Goal: Check status: Check status

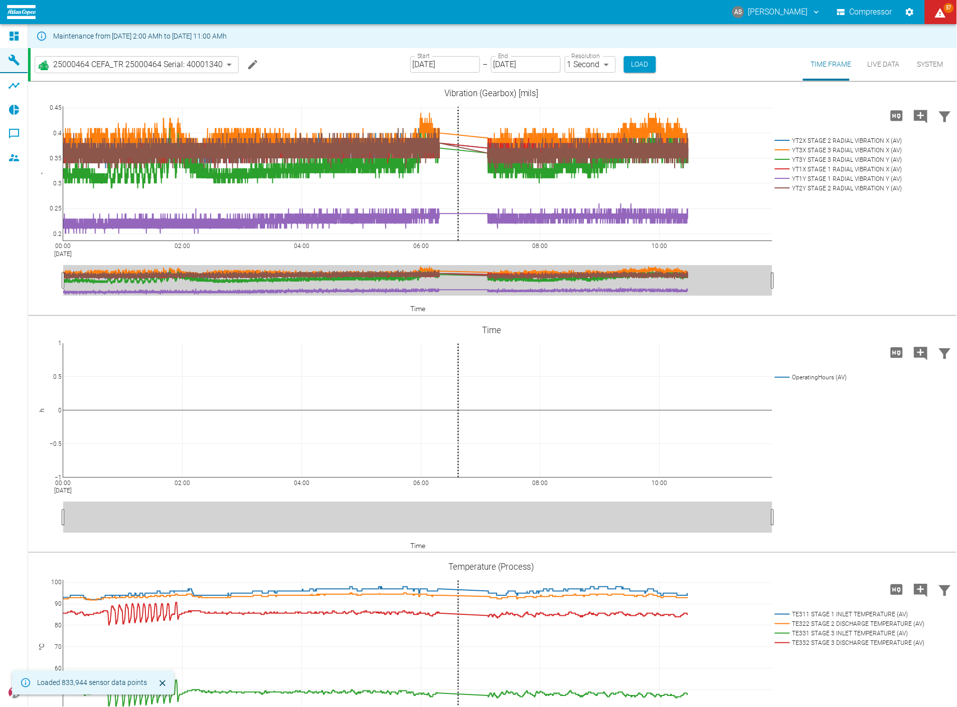
click at [574, 66] on body "AS [PERSON_NAME] Compressor 57 Dashboard Machines Analyses Reports Comments Mem…" at bounding box center [478, 353] width 957 height 707
click at [571, 98] on li "2 Minutes" at bounding box center [577, 102] width 56 height 18
type input "2min"
click at [625, 63] on button "Load" at bounding box center [641, 64] width 32 height 17
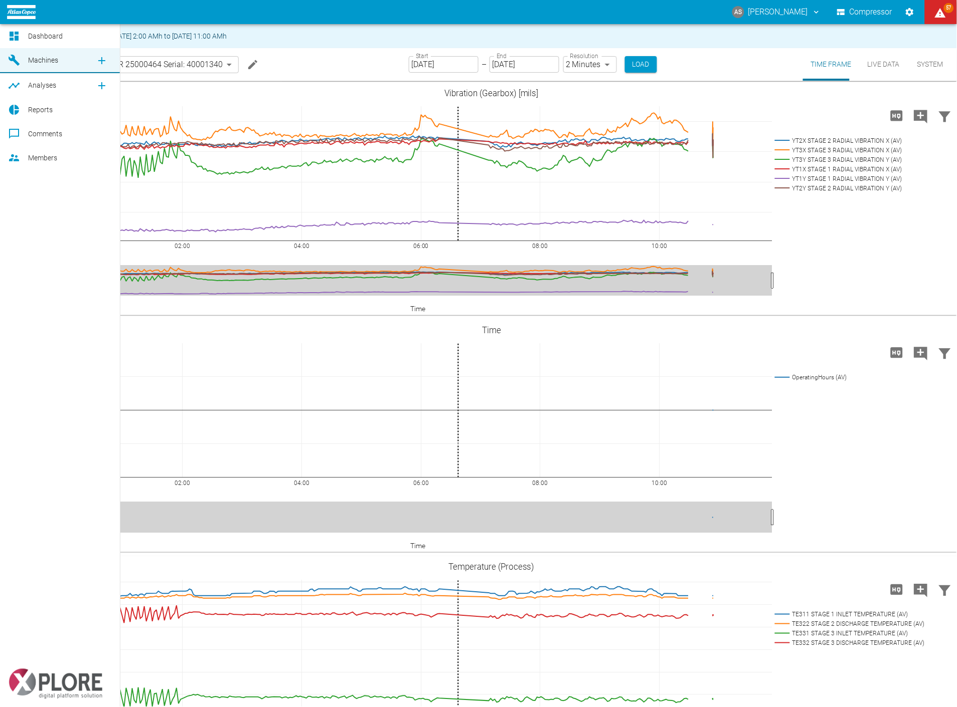
click at [9, 86] on icon at bounding box center [14, 86] width 11 height 6
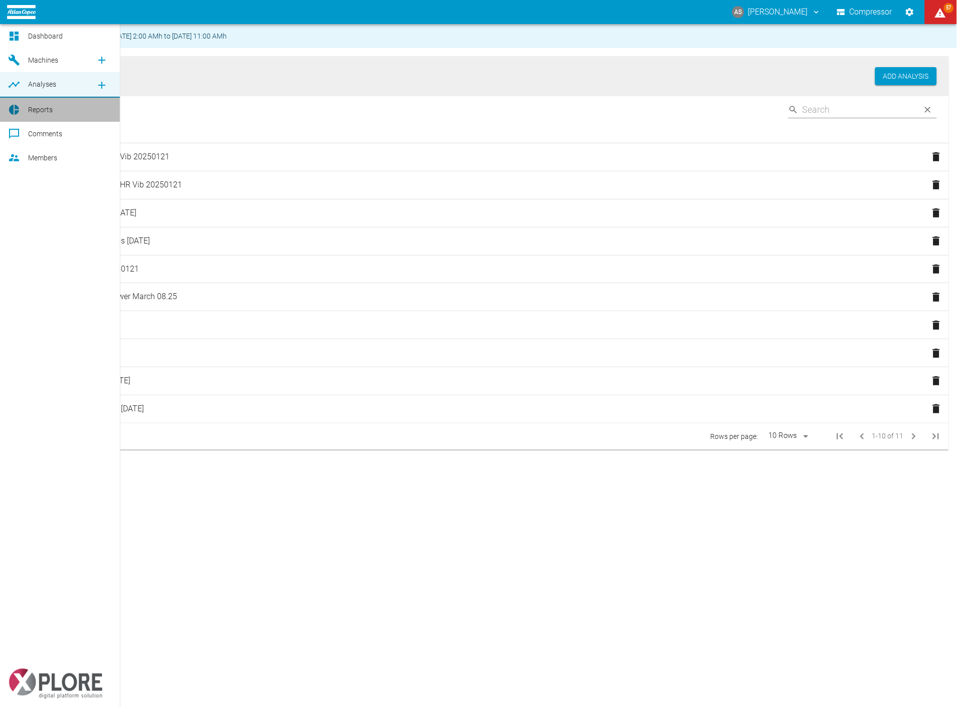
click at [18, 111] on div at bounding box center [15, 110] width 15 height 12
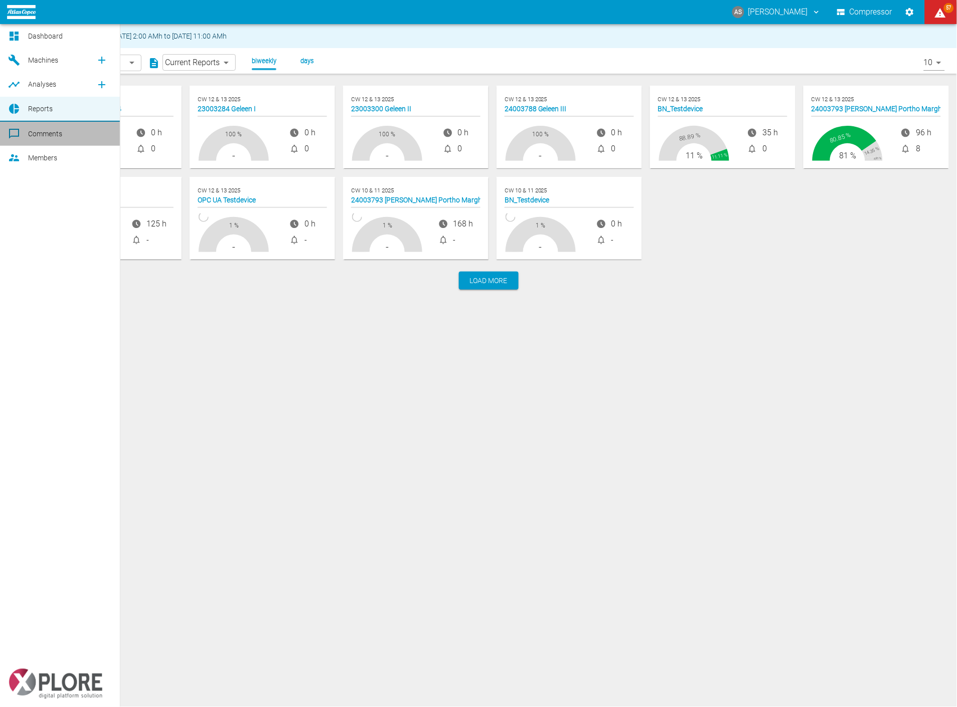
click at [22, 131] on div at bounding box center [15, 134] width 15 height 12
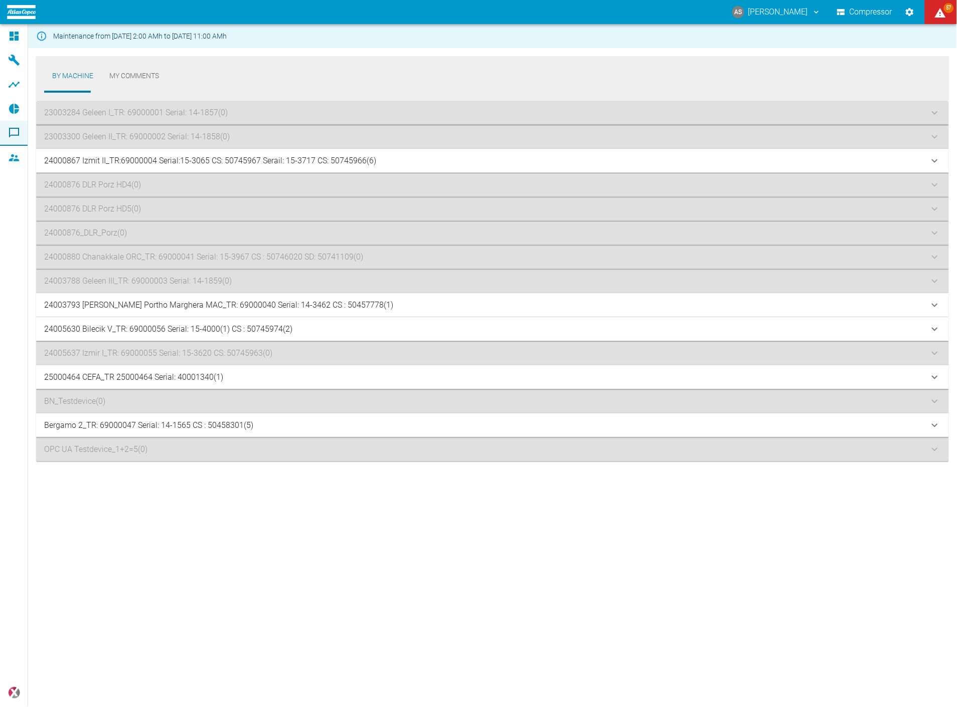
click at [161, 380] on p "25000464 CEFA_TR 25000464 Serial: 40001340 (1)" at bounding box center [133, 377] width 179 height 12
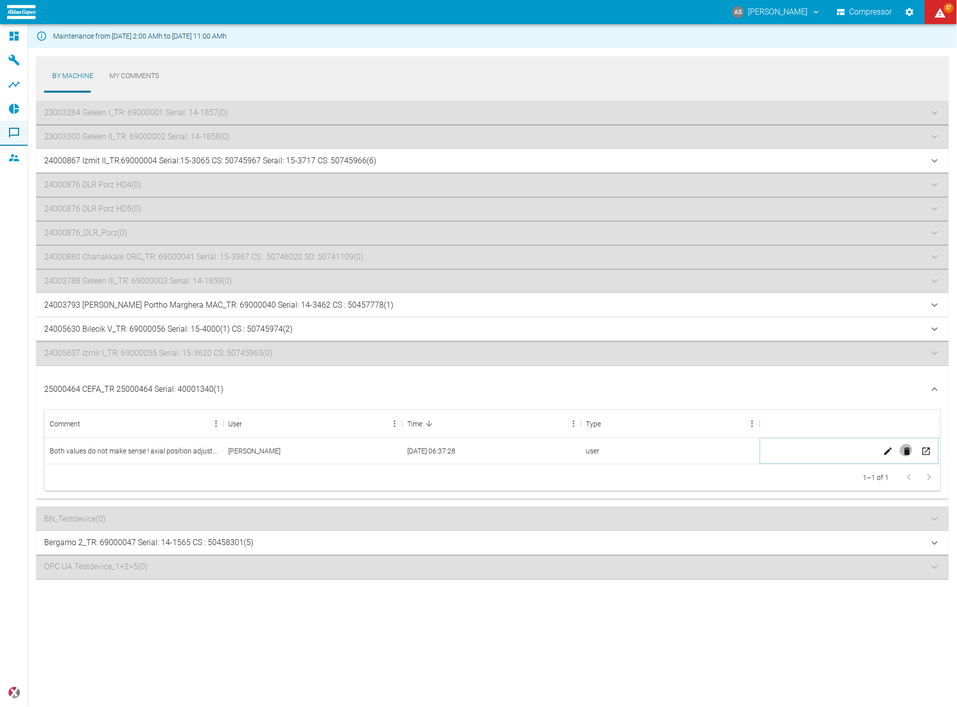
click at [908, 449] on icon "Delete" at bounding box center [907, 452] width 10 height 10
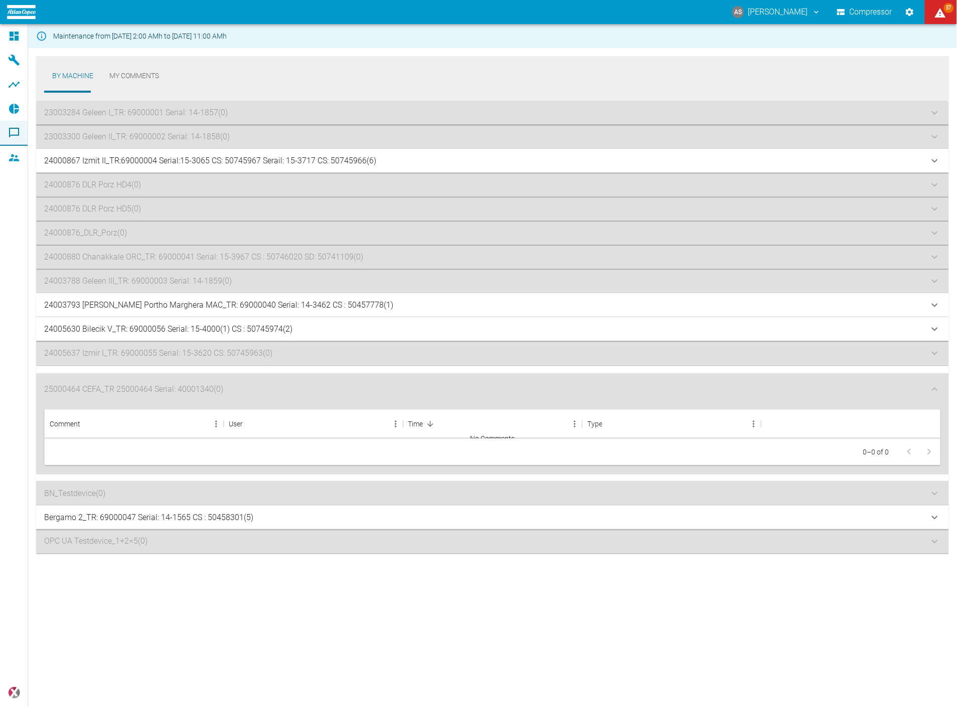
click at [843, 614] on div "By Machine My Comments 23003284 Geleen I_TR: 69000001 Serial: [PHONE_NUMBER] Ge…" at bounding box center [492, 377] width 928 height 659
click at [186, 394] on div "25000464 CEFA_TR 25000464 Serial: 40001340 (0) Comment User Time Type No Commen…" at bounding box center [492, 423] width 912 height 100
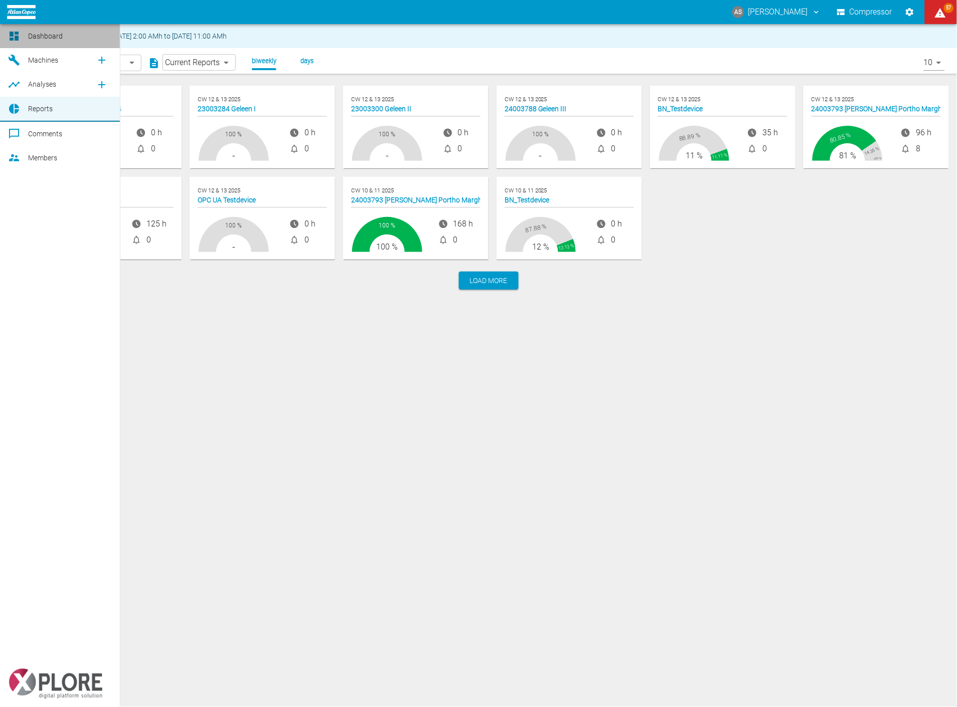
click at [13, 34] on icon at bounding box center [14, 36] width 9 height 9
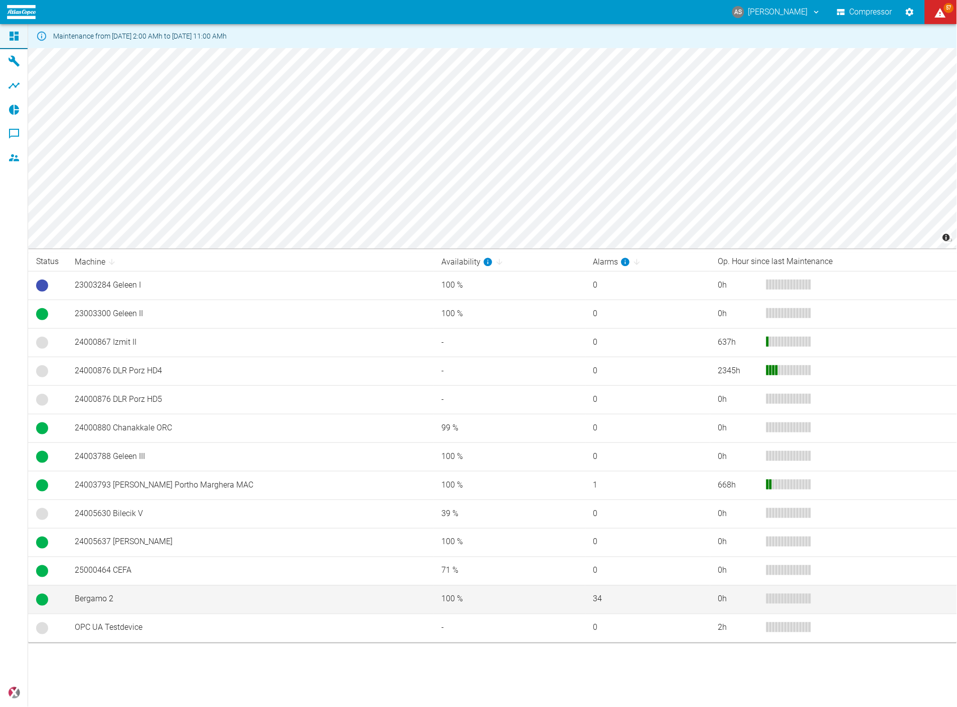
click at [177, 598] on td "Bergamo 2" at bounding box center [250, 600] width 367 height 29
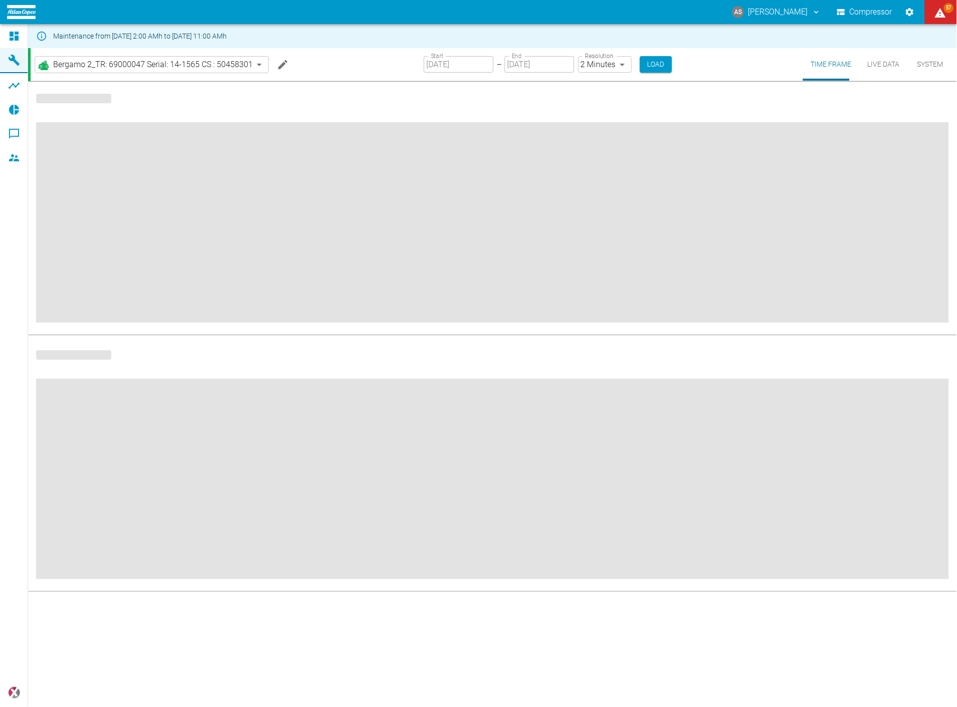
type input "2min"
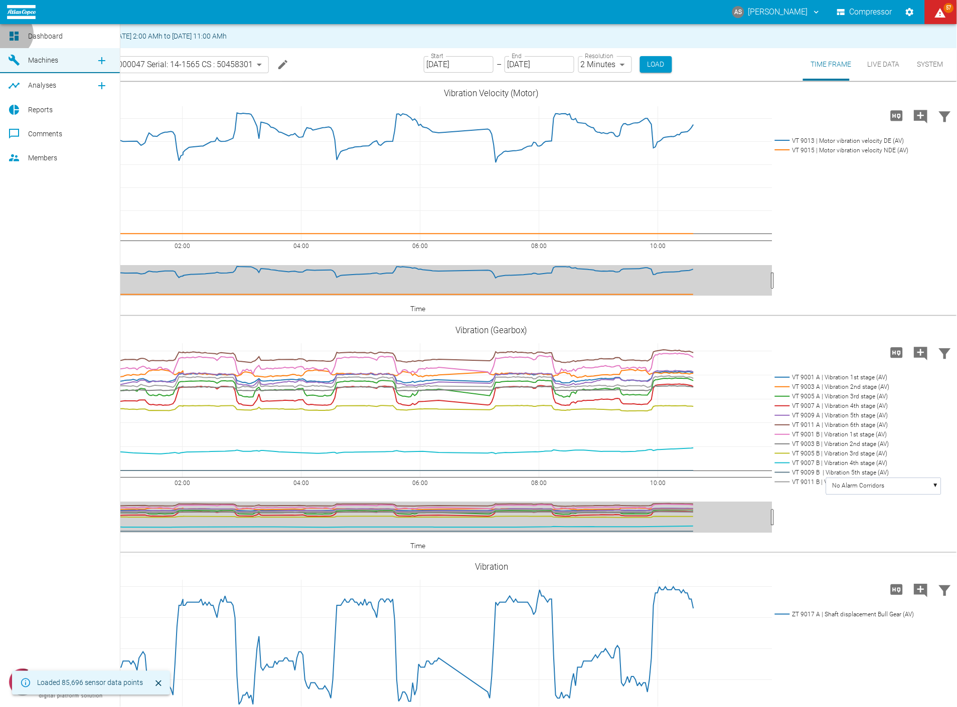
click at [10, 34] on icon at bounding box center [14, 36] width 9 height 9
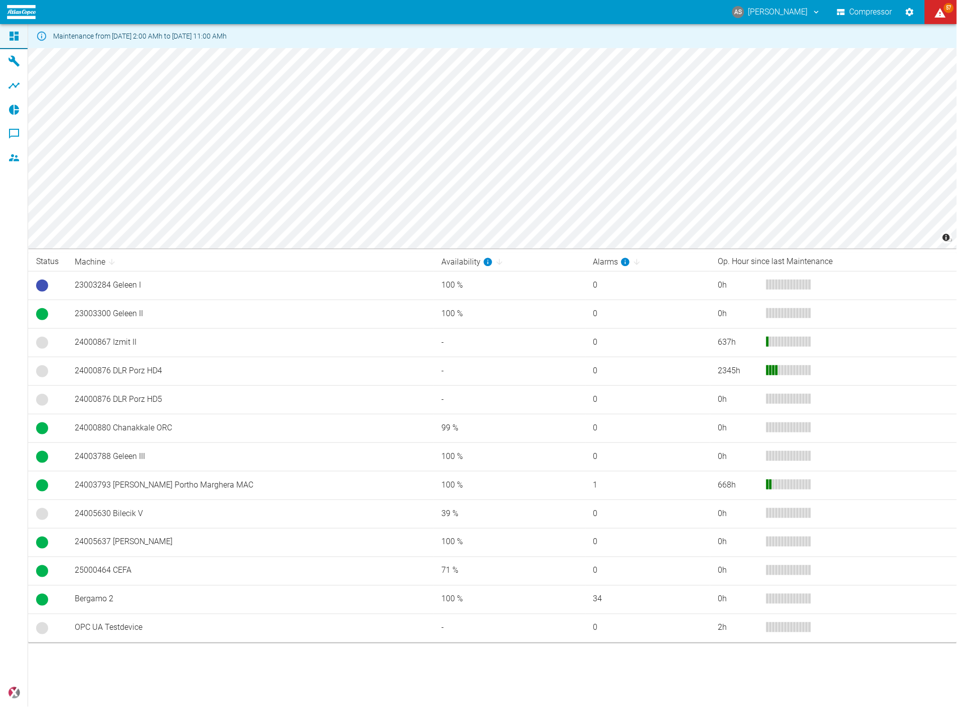
click at [344, 668] on div "Maintenance from [DATE] 2:00 AMh to [DATE] 11:00 AMh © Carto © OpenStreetMap co…" at bounding box center [478, 365] width 957 height 683
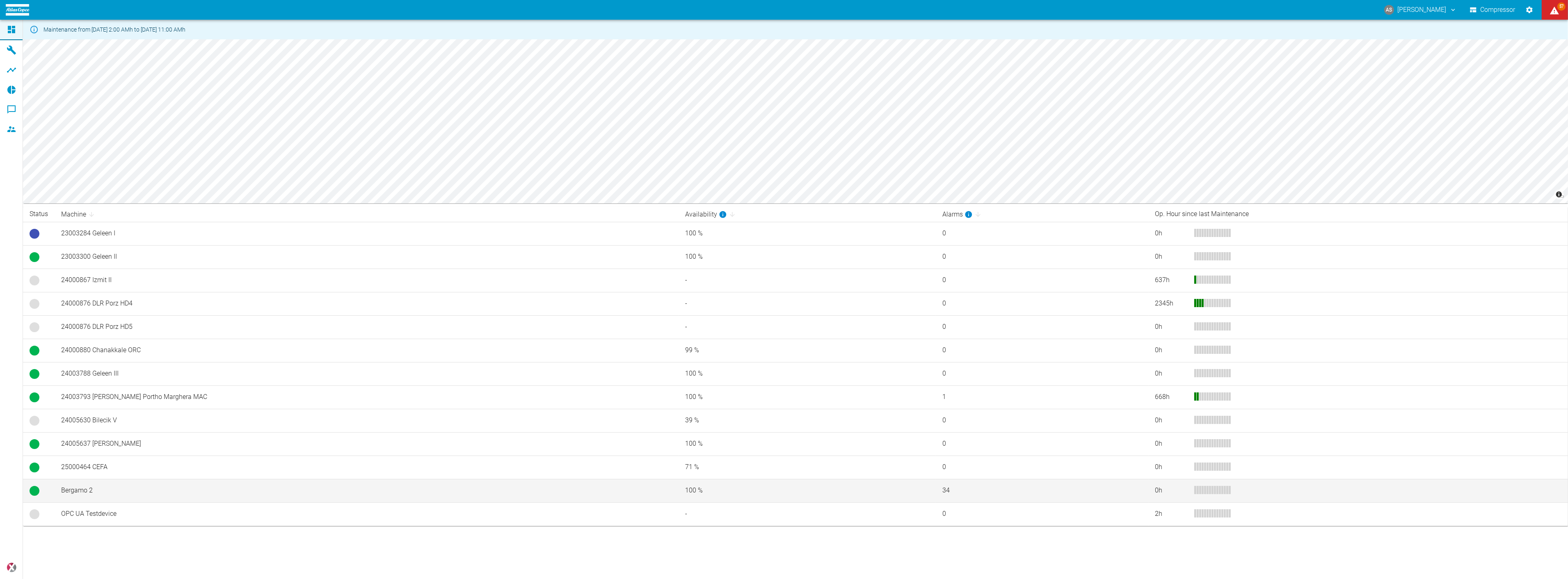
click at [782, 494] on td "34" at bounding box center [1042, 491] width 212 height 24
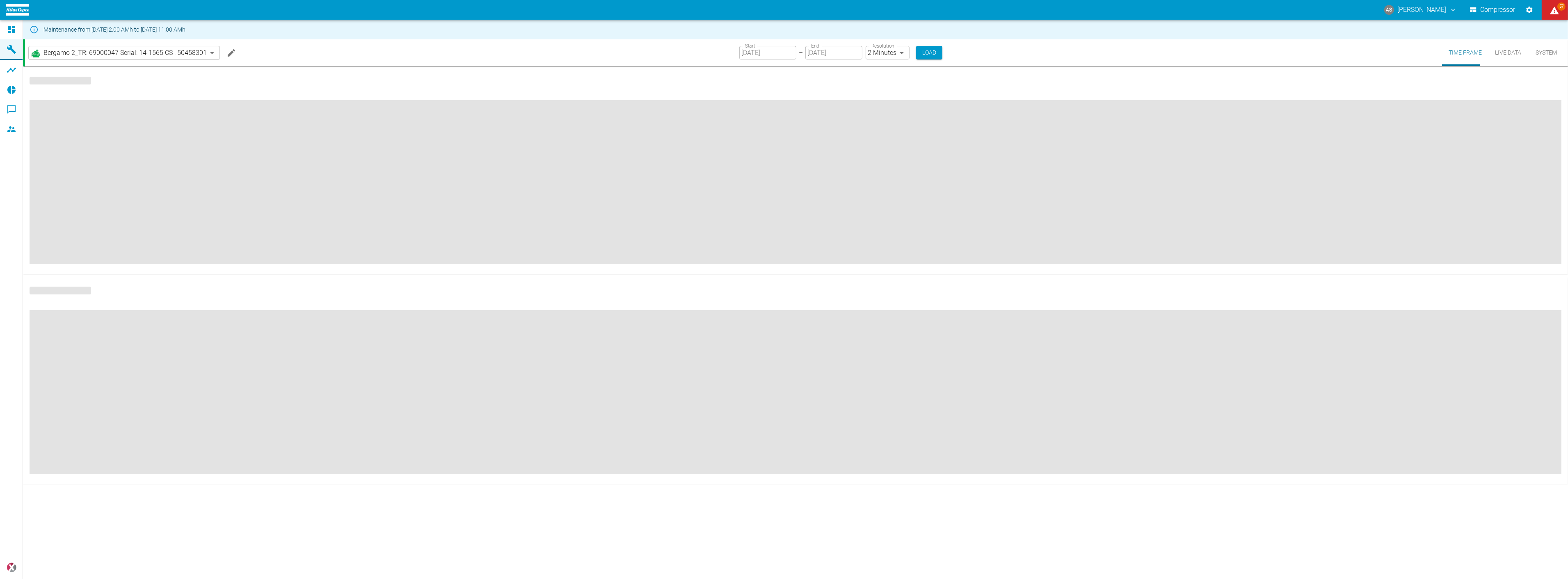
type input "2min"
click at [12, 30] on icon at bounding box center [11, 29] width 7 height 7
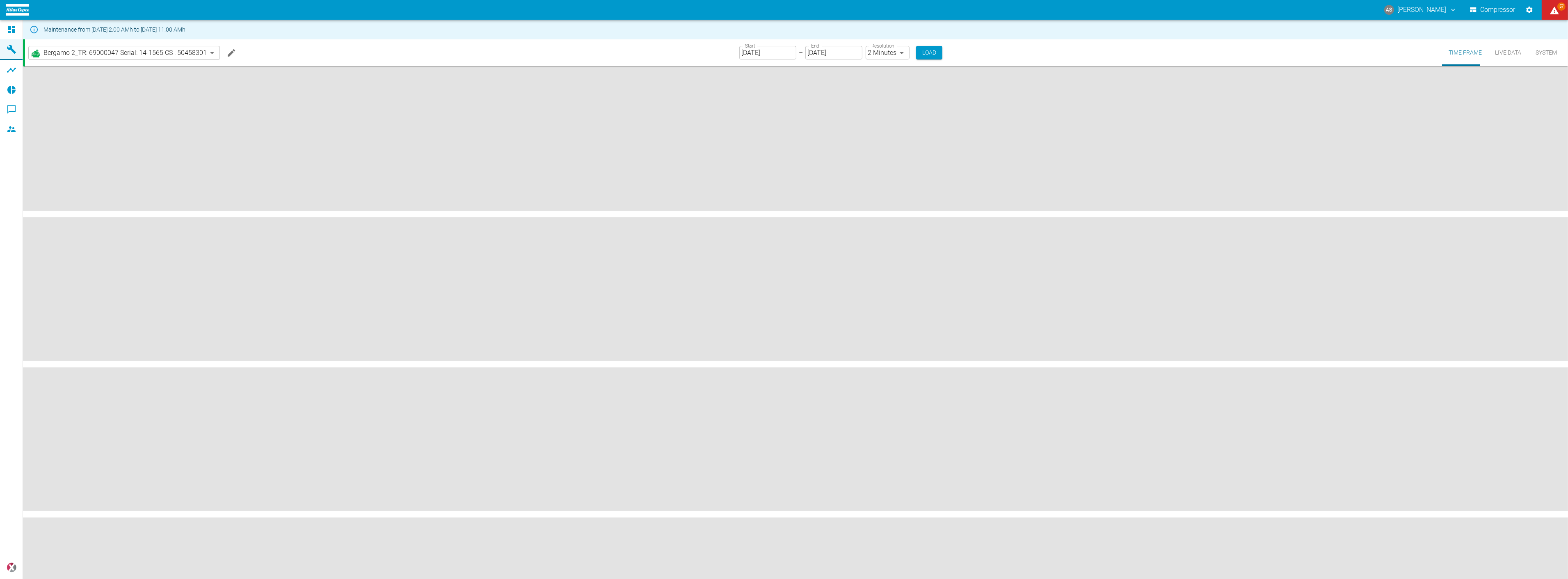
click at [12, 25] on icon at bounding box center [11, 29] width 10 height 10
click at [18, 28] on div at bounding box center [12, 29] width 12 height 10
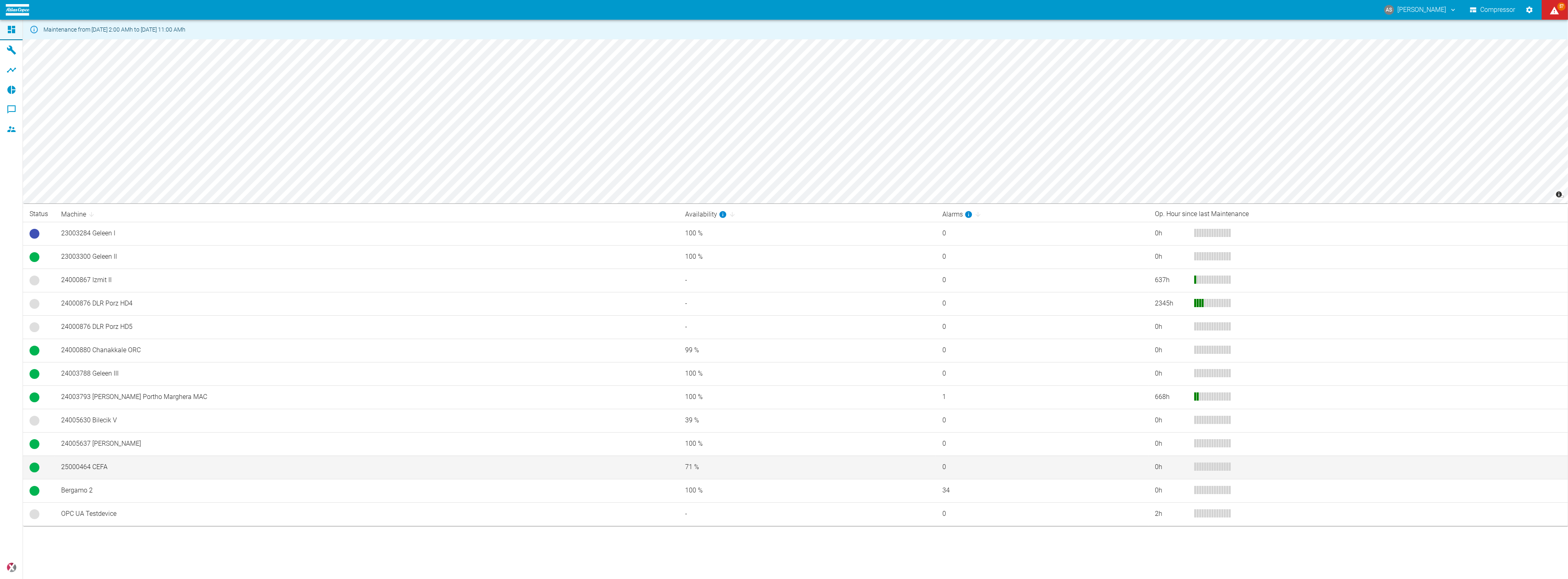
click at [158, 462] on td "25000464 CEFA" at bounding box center [367, 467] width 624 height 24
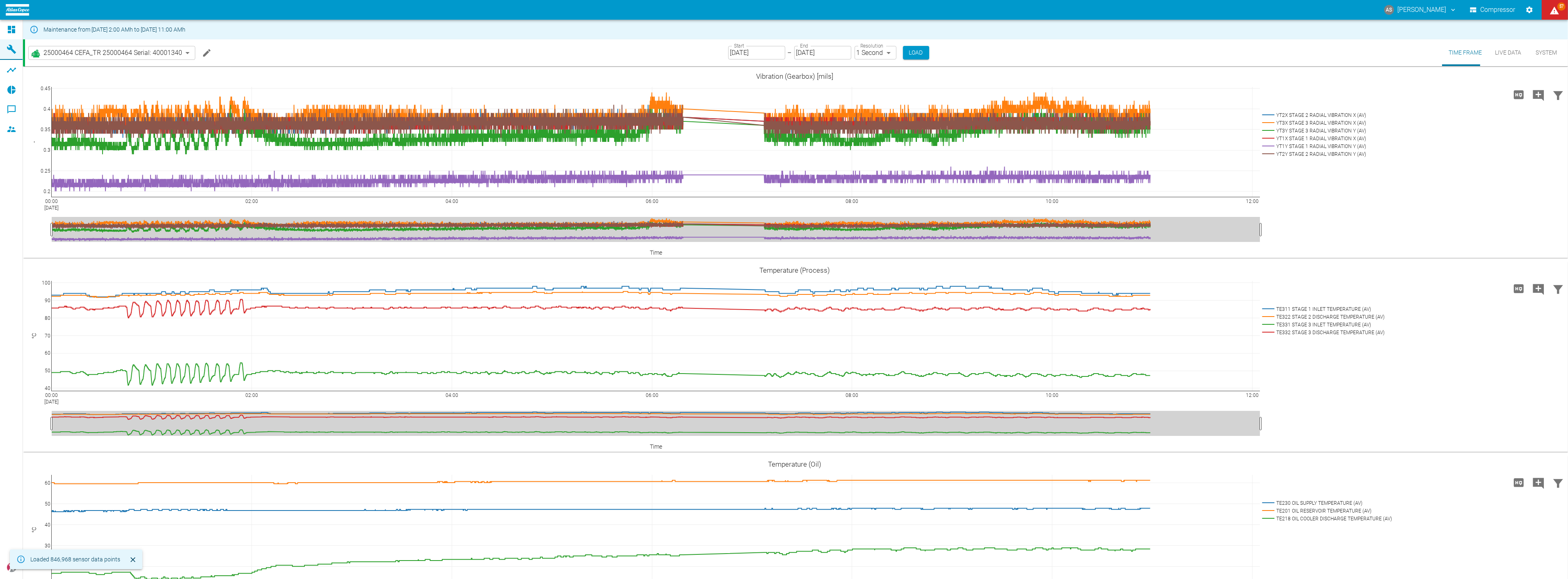
click at [782, 54] on body "AS [PERSON_NAME] Compressor 57 Dashboard Machines Analyses Reports Comments Mem…" at bounding box center [784, 290] width 1568 height 579
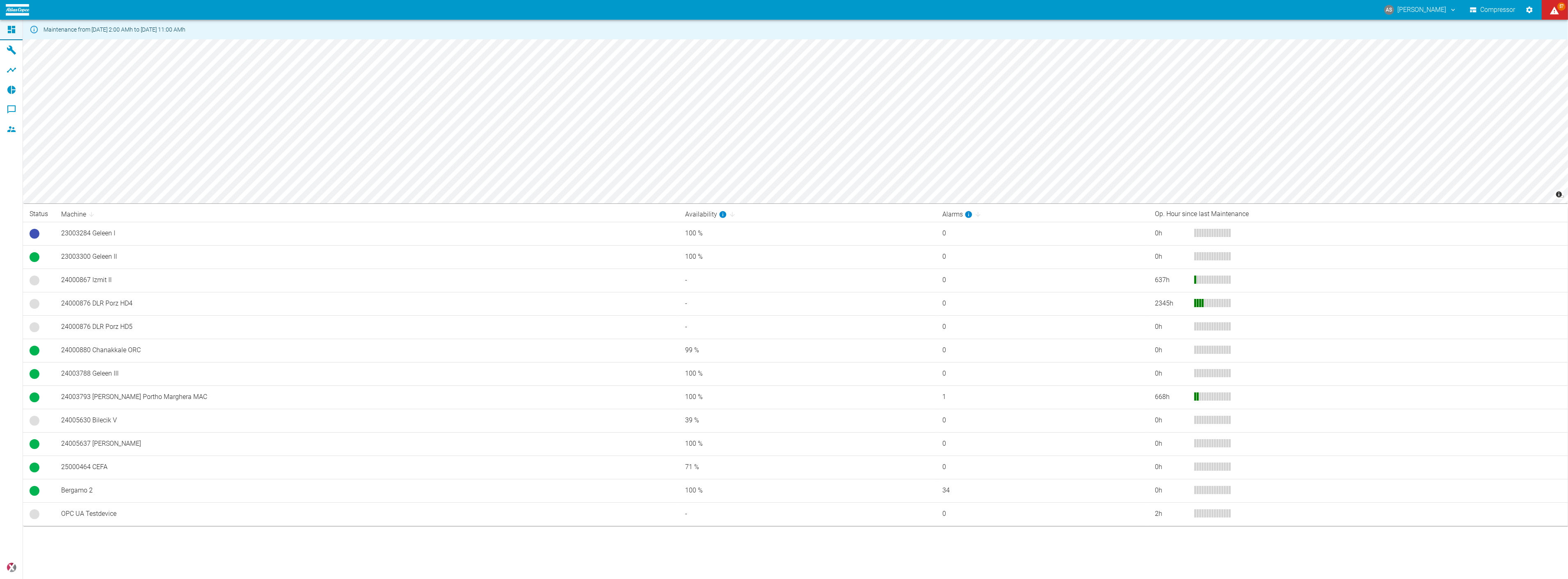
click at [1244, 552] on div "Maintenance from [DATE] 2:00 AMh to [DATE] 11:00 AMh © Carto © OpenStreetMap co…" at bounding box center [784, 299] width 1568 height 559
